Goal: Transaction & Acquisition: Obtain resource

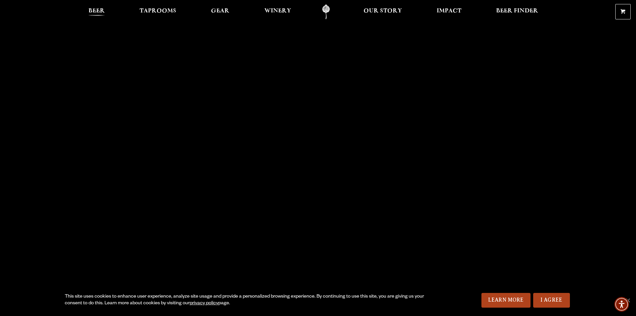
click at [102, 14] on span "Beer" at bounding box center [97, 10] width 16 height 5
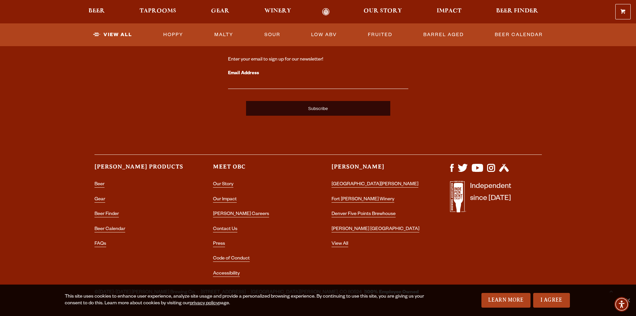
scroll to position [1305, 0]
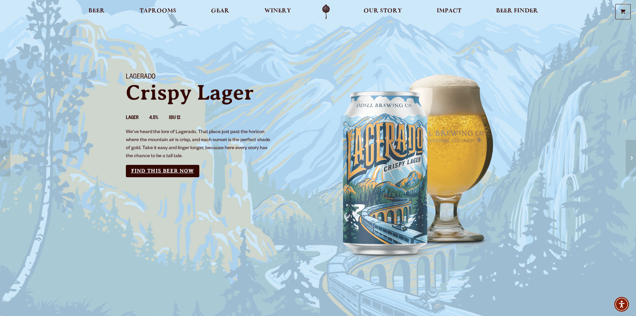
click at [163, 172] on link "Find this Beer Now" at bounding box center [162, 171] width 73 height 12
